Goal: Task Accomplishment & Management: Manage account settings

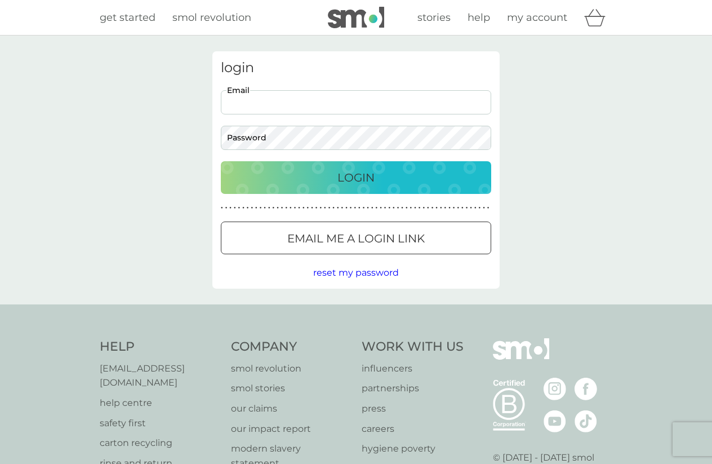
type input "telegraphrd.sw@gmail.com"
click at [379, 184] on div "Login" at bounding box center [356, 177] width 248 height 18
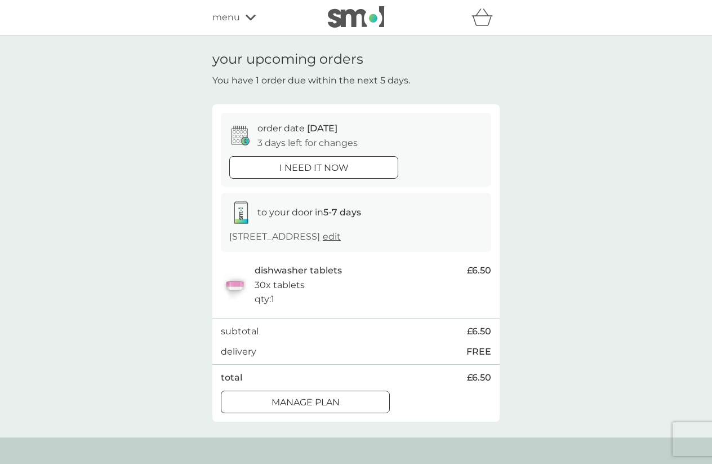
click at [349, 397] on div "Manage plan" at bounding box center [305, 402] width 168 height 15
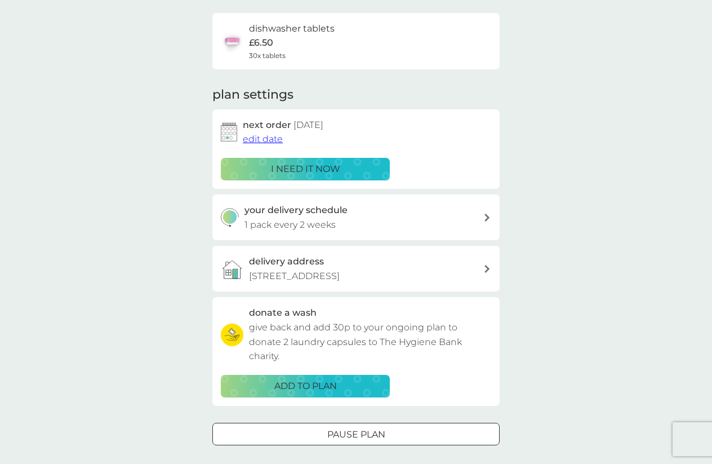
scroll to position [83, 0]
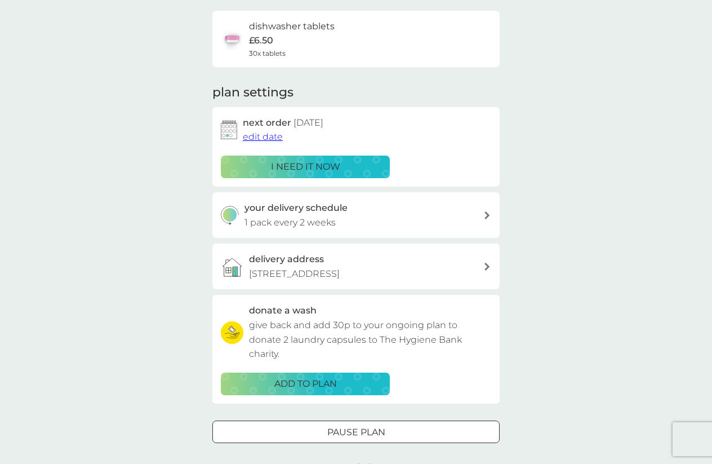
click at [425, 220] on div "your delivery schedule 1 pack every 2 weeks" at bounding box center [364, 215] width 239 height 29
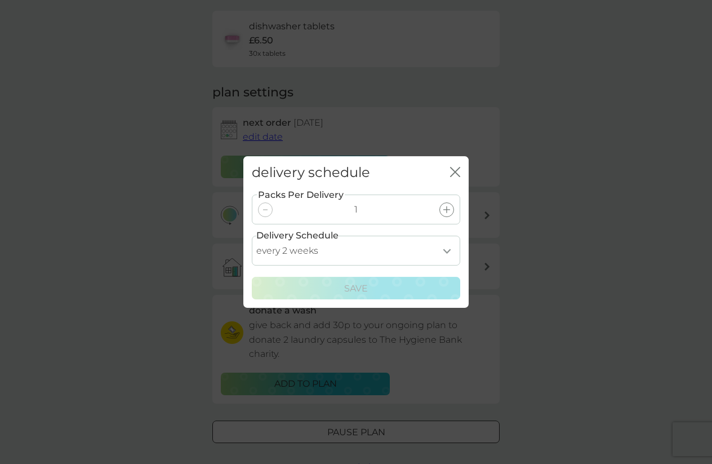
select select "21"
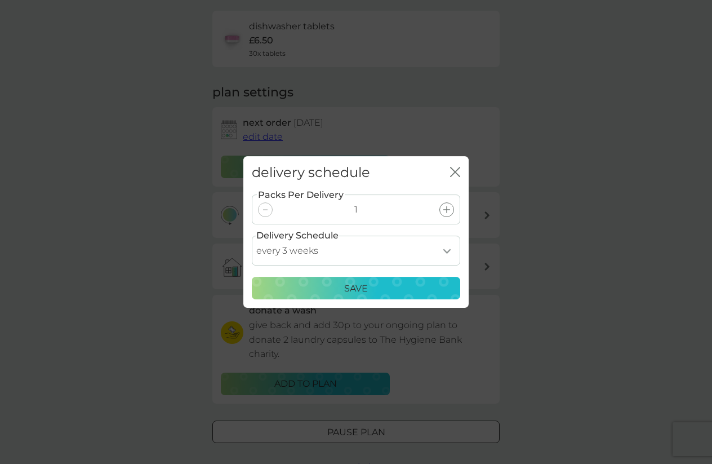
click at [386, 293] on div "Save" at bounding box center [356, 288] width 194 height 15
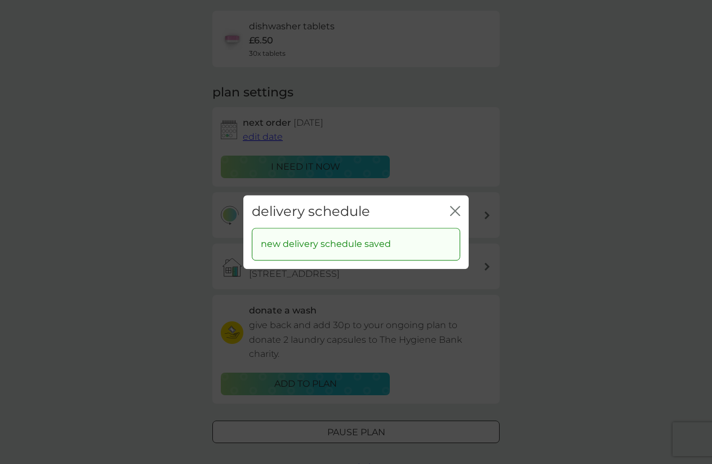
click at [460, 210] on icon "close" at bounding box center [455, 211] width 10 height 10
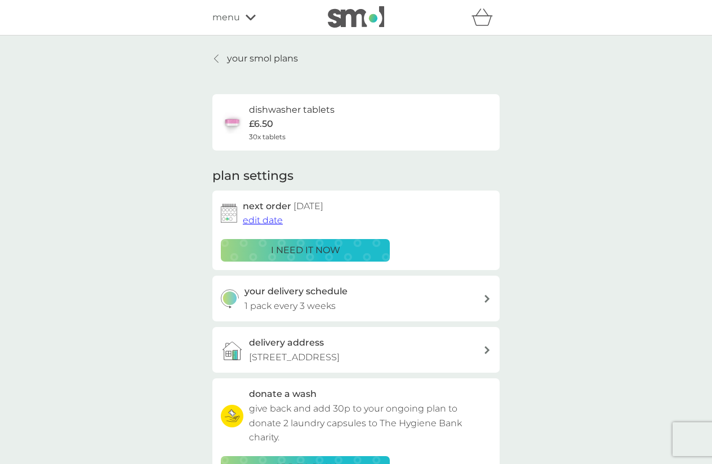
scroll to position [0, 0]
